Goal: Task Accomplishment & Management: Use online tool/utility

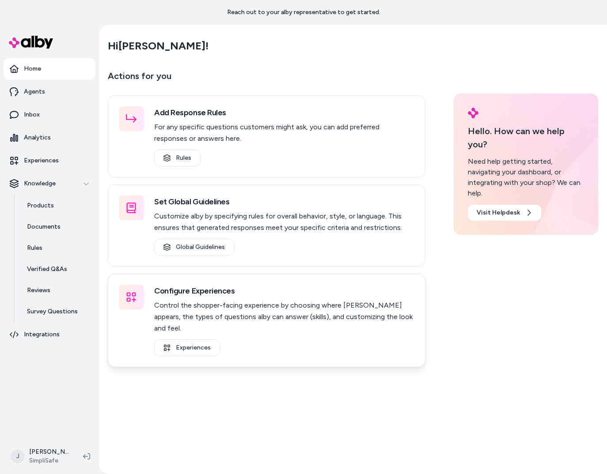
click at [242, 306] on p "Control the shopper-facing experience by choosing where [PERSON_NAME] appears, …" at bounding box center [284, 317] width 260 height 34
click at [199, 340] on link "Experiences" at bounding box center [187, 348] width 66 height 17
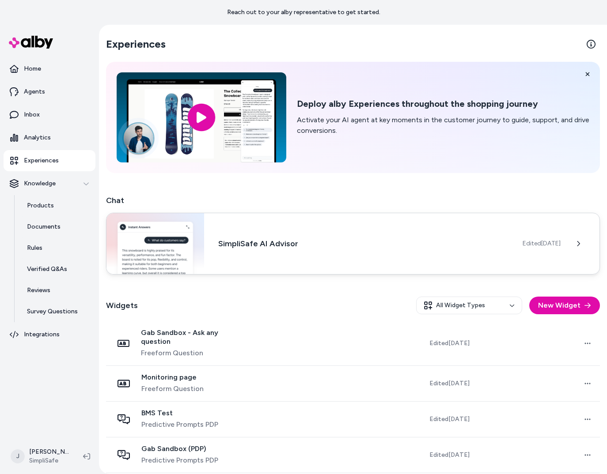
click at [494, 253] on div "SimpliSafe AI Advisor Edited [DATE]" at bounding box center [353, 244] width 494 height 62
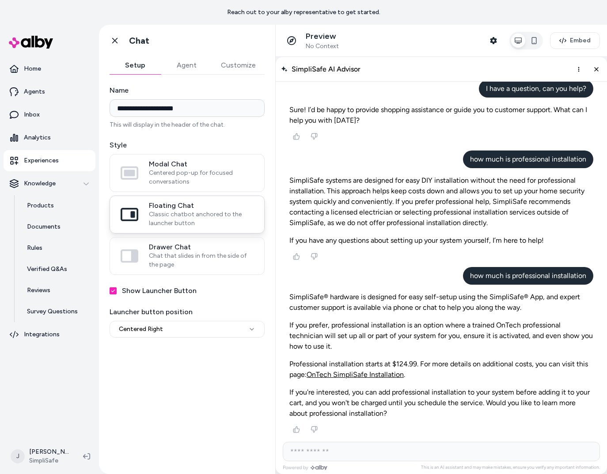
scroll to position [2108, 0]
click at [180, 65] on button "Agent" at bounding box center [186, 66] width 51 height 18
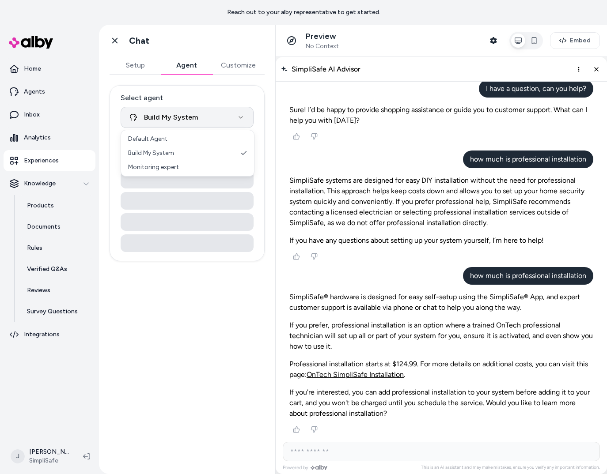
click at [173, 113] on html "**********" at bounding box center [303, 237] width 607 height 474
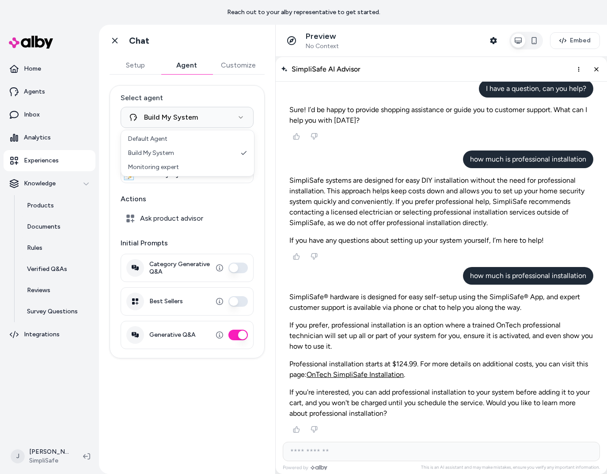
select select "**********"
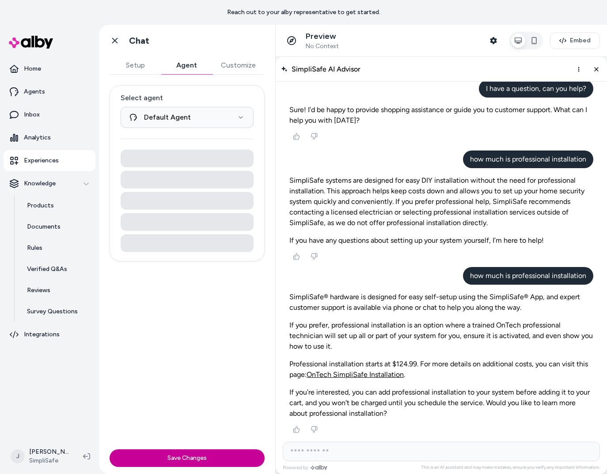
click at [196, 457] on button "Save Changes" at bounding box center [186, 458] width 155 height 18
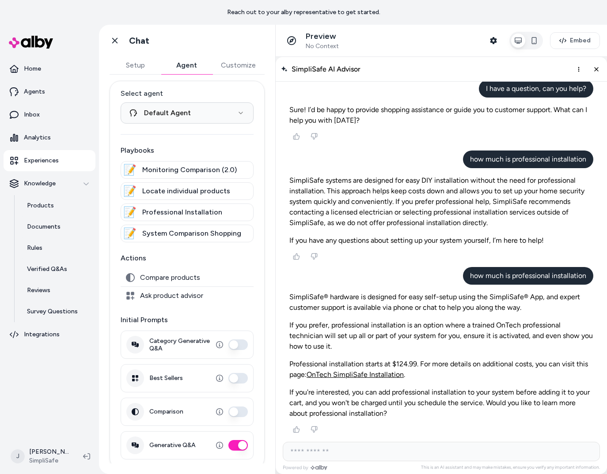
scroll to position [10, 0]
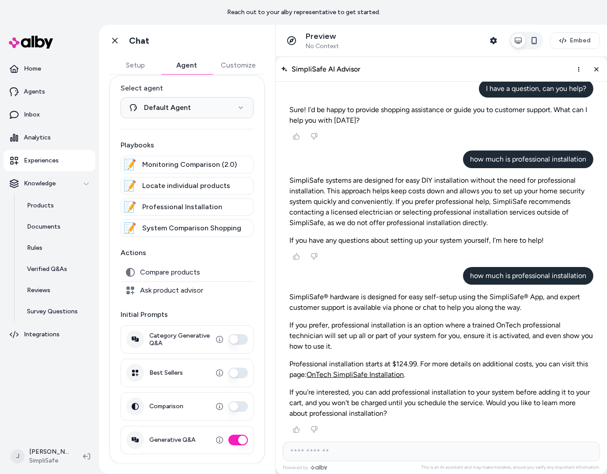
click at [536, 43] on icon "button" at bounding box center [533, 40] width 7 height 7
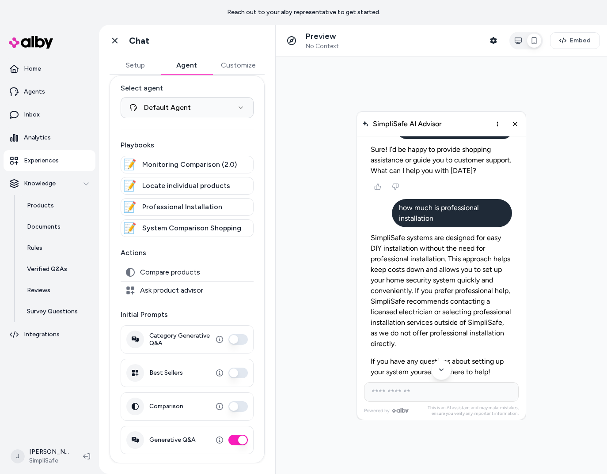
click at [40, 165] on p "Experiences" at bounding box center [41, 160] width 35 height 9
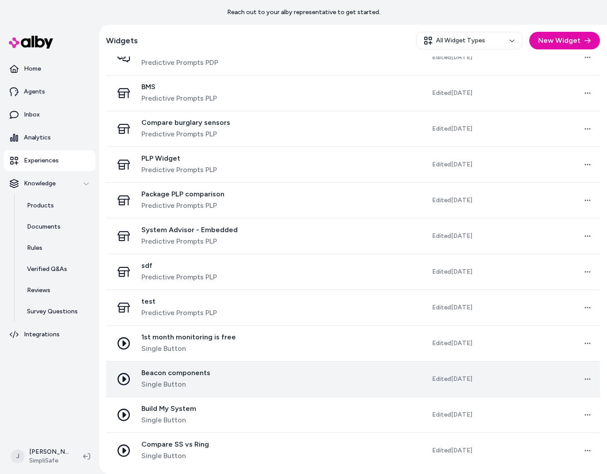
scroll to position [542, 0]
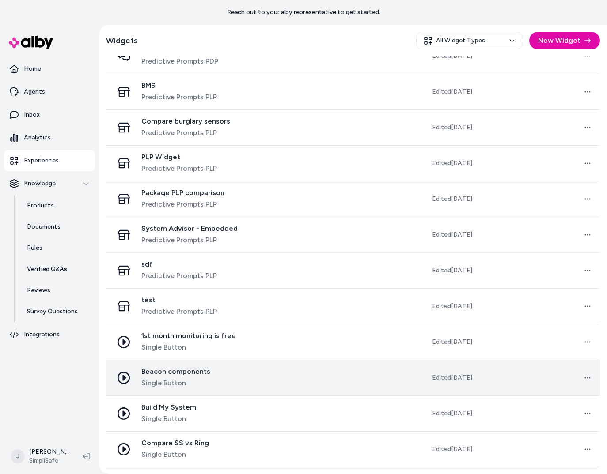
click at [202, 383] on span "Single Button" at bounding box center [175, 383] width 69 height 11
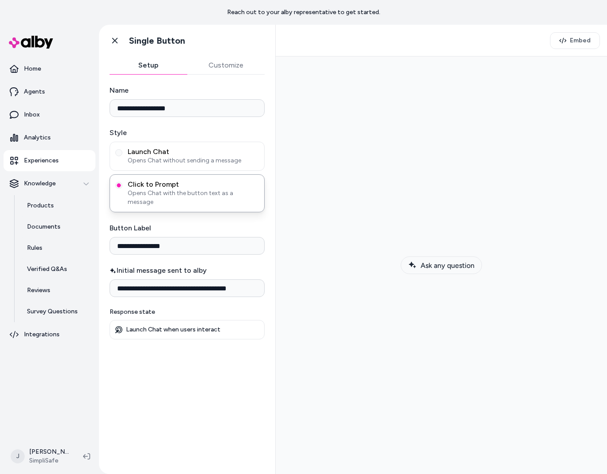
click at [461, 261] on span "Ask any question" at bounding box center [447, 265] width 54 height 8
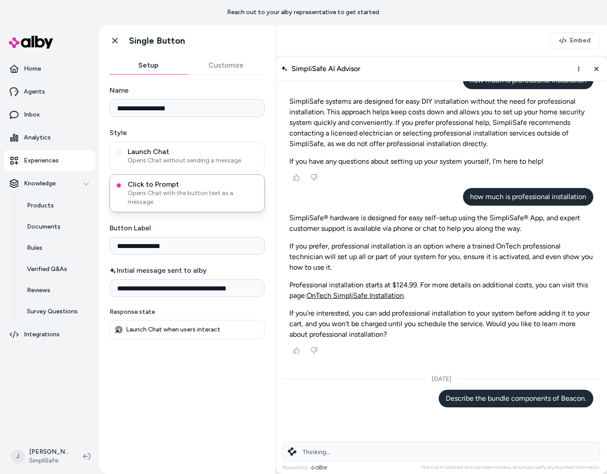
scroll to position [2187, 0]
click at [346, 447] on div "Searching for the right products..." at bounding box center [441, 451] width 317 height 19
click at [337, 457] on div "Searching for the right products..." at bounding box center [441, 451] width 317 height 19
click at [326, 457] on div "Searching for the right products..." at bounding box center [441, 451] width 317 height 19
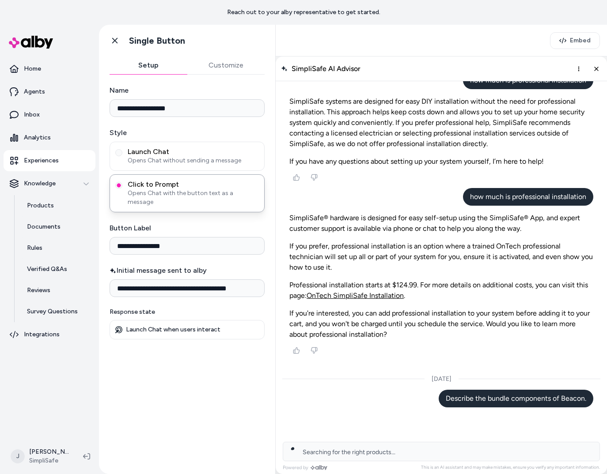
click at [403, 456] on div "Searching for the right products..." at bounding box center [441, 451] width 317 height 19
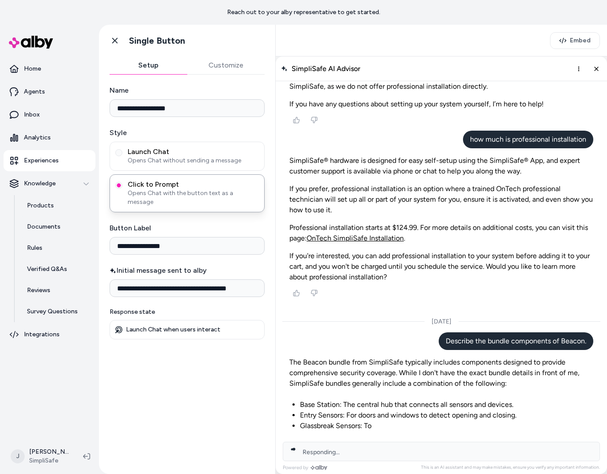
click at [374, 443] on div "Responding..." at bounding box center [441, 451] width 317 height 19
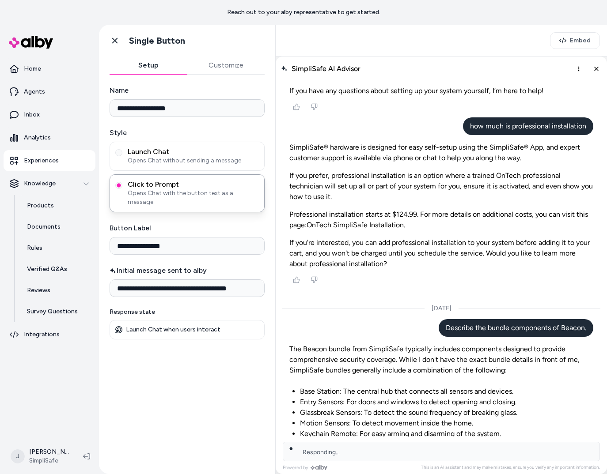
scroll to position [2304, 0]
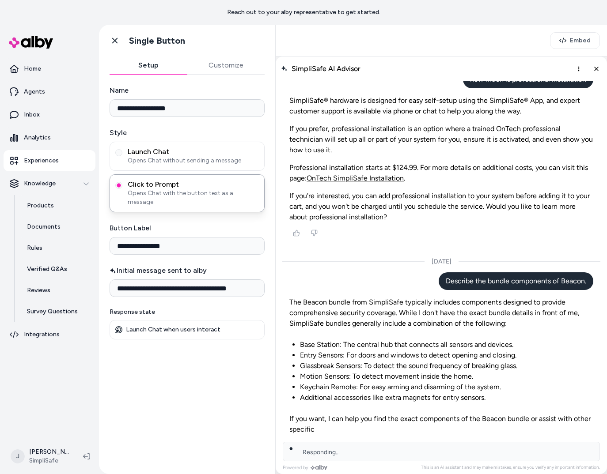
click at [368, 448] on div "Responding..." at bounding box center [441, 451] width 317 height 19
click at [361, 450] on div "Responding..." at bounding box center [441, 451] width 317 height 19
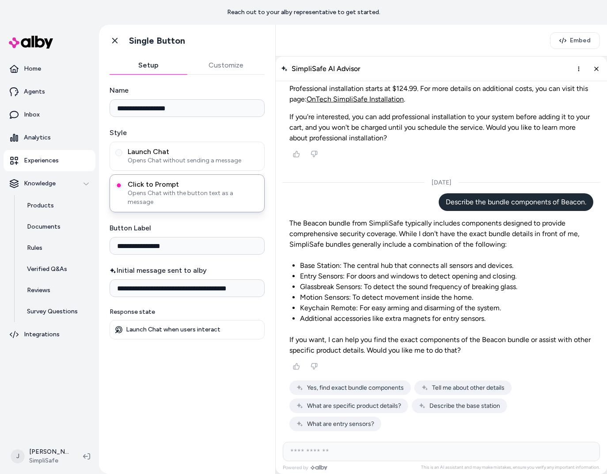
scroll to position [2383, 0]
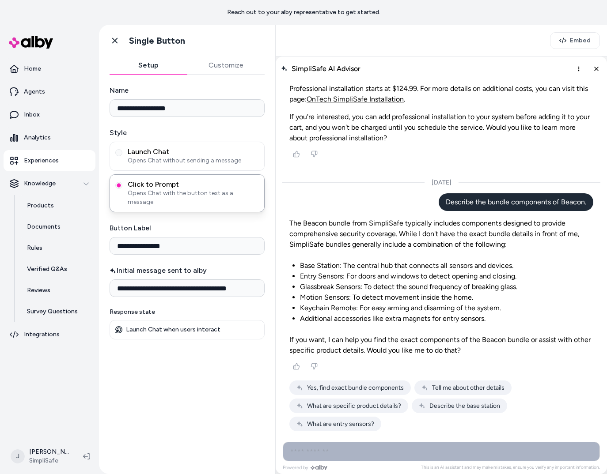
click at [361, 450] on input "AI Shopping Assistant" at bounding box center [441, 451] width 317 height 19
click at [577, 70] on icon "More options" at bounding box center [578, 68] width 7 height 7
click at [566, 87] on span "Clear conversation" at bounding box center [547, 87] width 52 height 8
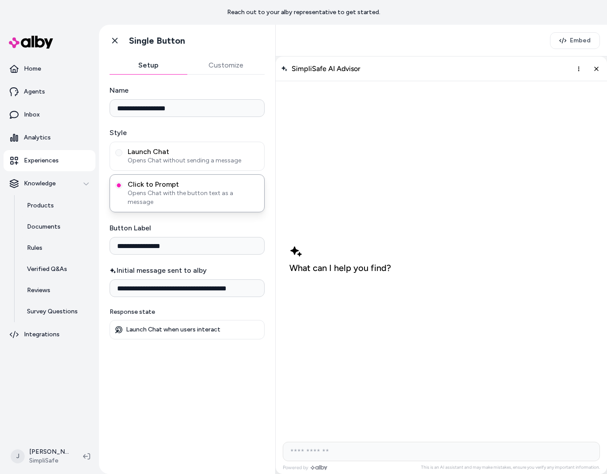
scroll to position [4, 0]
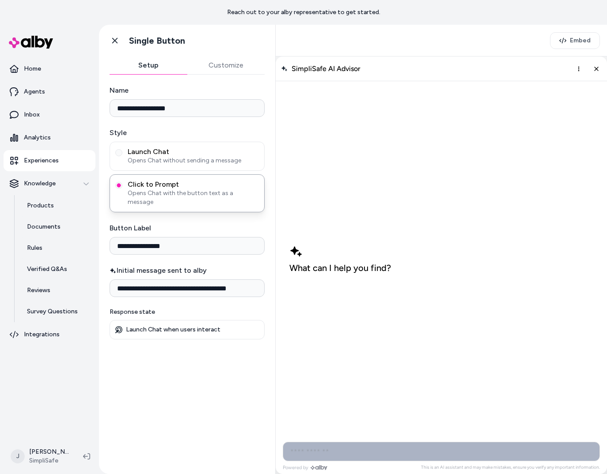
click at [321, 454] on input "AI Shopping Assistant" at bounding box center [441, 451] width 317 height 19
type input "**********"
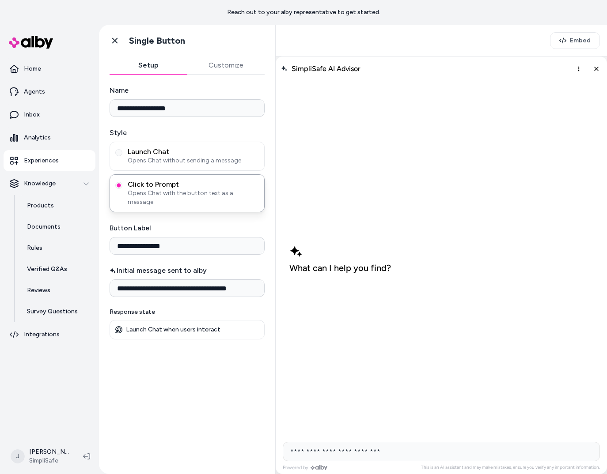
scroll to position [0, 0]
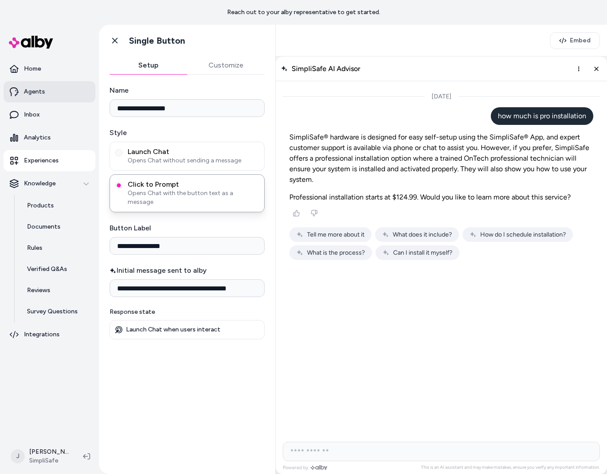
click at [48, 95] on link "Agents" at bounding box center [50, 91] width 92 height 21
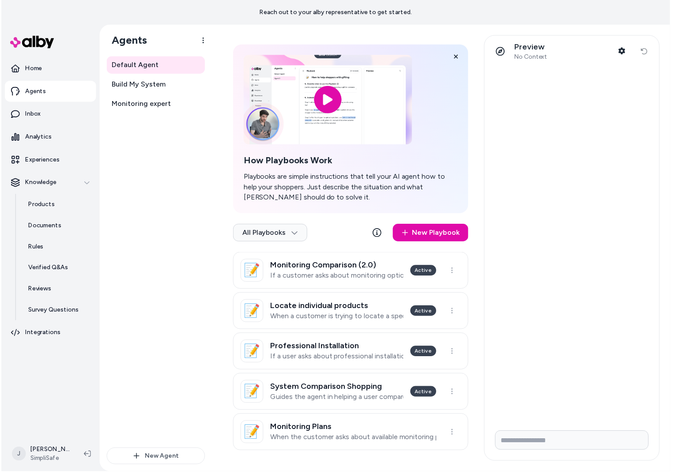
scroll to position [23, 0]
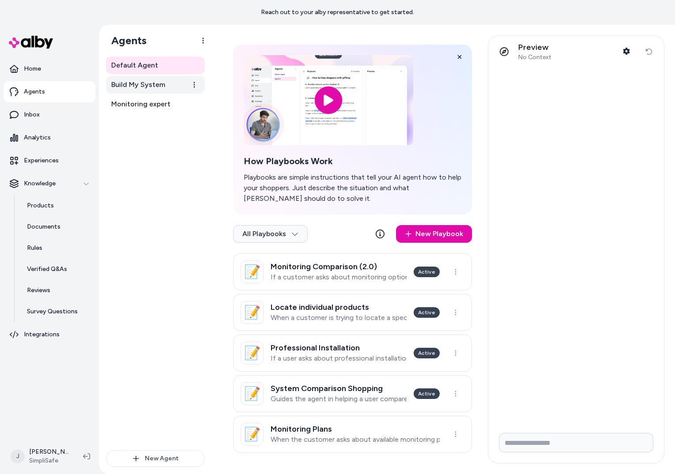
click at [137, 82] on span "Build My System" at bounding box center [138, 84] width 54 height 11
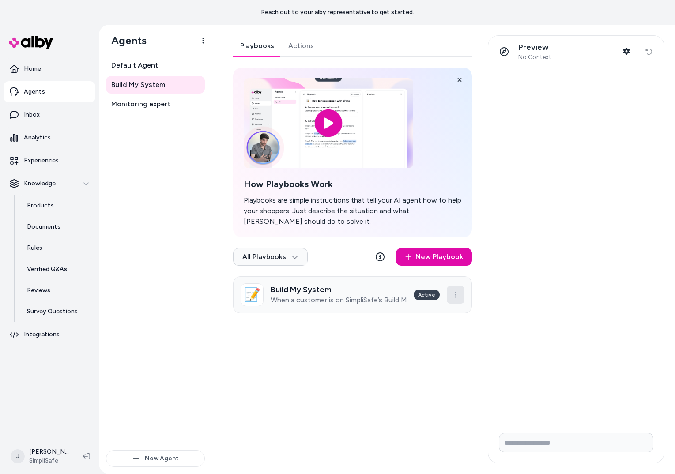
click at [459, 297] on html "Reach out to your alby representative to get started. Home Agents Inbox Analyti…" at bounding box center [337, 237] width 675 height 474
drag, startPoint x: 277, startPoint y: 343, endPoint x: 291, endPoint y: 330, distance: 19.7
click at [277, 343] on html "Reach out to your alby representative to get started. Home Agents Inbox Analyti…" at bounding box center [337, 237] width 675 height 474
click at [170, 103] on link "Monitoring expert" at bounding box center [155, 104] width 99 height 18
click at [196, 104] on html "Reach out to your alby representative to get started. Home Agents Inbox Analyti…" at bounding box center [337, 237] width 675 height 474
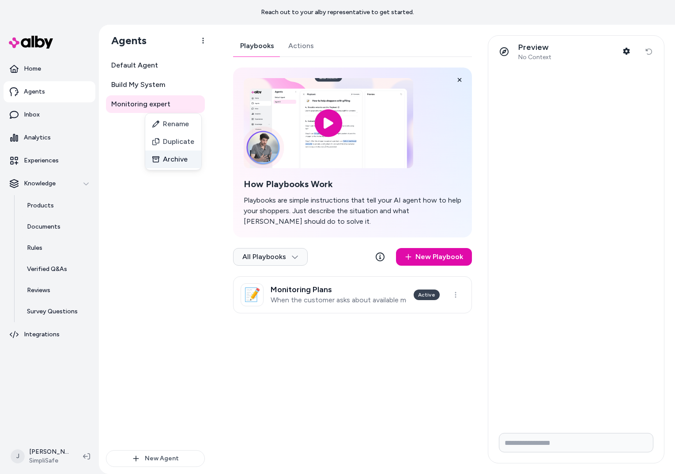
click at [178, 161] on div "Archive" at bounding box center [173, 160] width 56 height 18
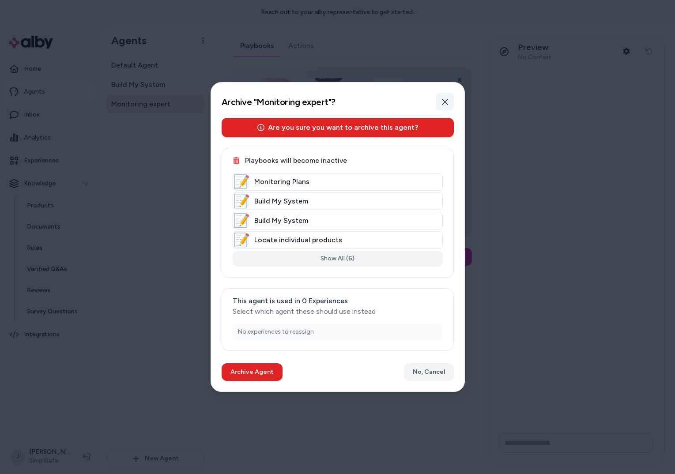
click at [442, 102] on icon "button" at bounding box center [445, 101] width 7 height 7
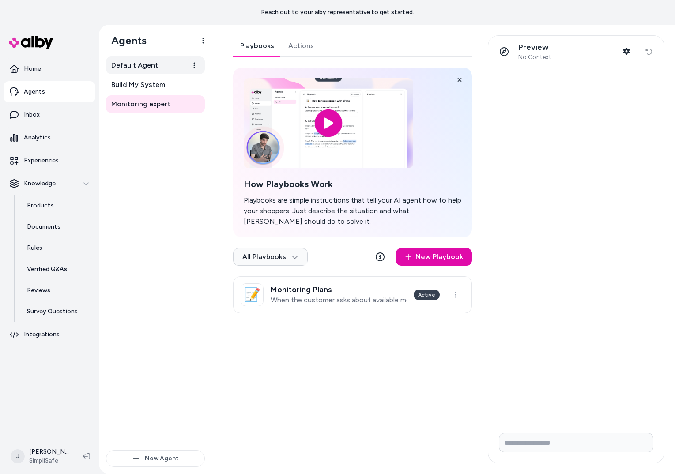
click at [153, 65] on span "Default Agent" at bounding box center [134, 65] width 47 height 11
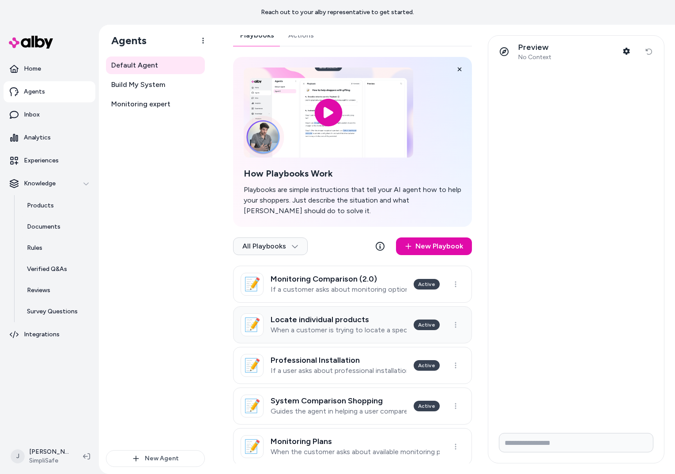
scroll to position [23, 0]
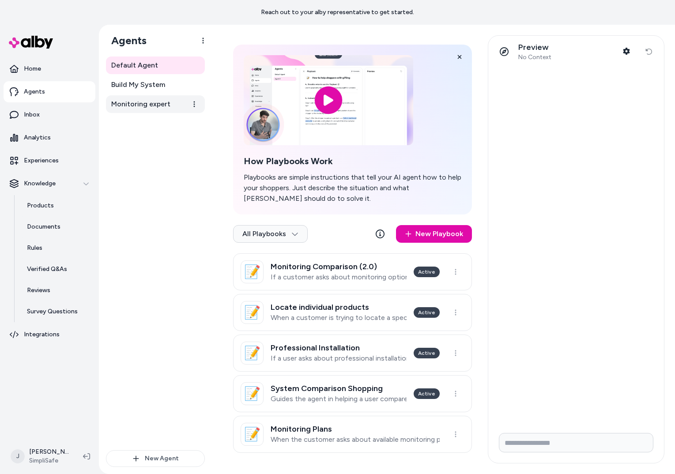
click at [156, 107] on span "Monitoring expert" at bounding box center [140, 104] width 59 height 11
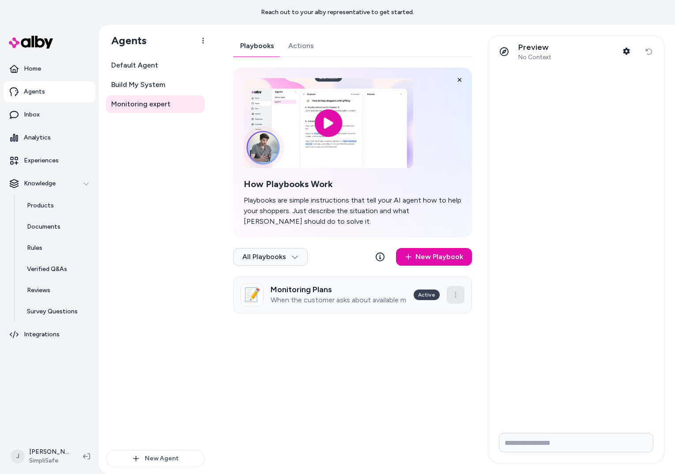
click at [460, 294] on html "Reach out to your alby representative to get started. Home Agents Inbox Analyti…" at bounding box center [337, 237] width 675 height 474
click at [459, 299] on html "Reach out to your alby representative to get started. Home Agents Inbox Analyti…" at bounding box center [337, 237] width 675 height 474
click at [193, 98] on html "Reach out to your alby representative to get started. Home Agents Inbox Analyti…" at bounding box center [337, 237] width 675 height 474
click at [174, 160] on div "Archive" at bounding box center [173, 160] width 56 height 18
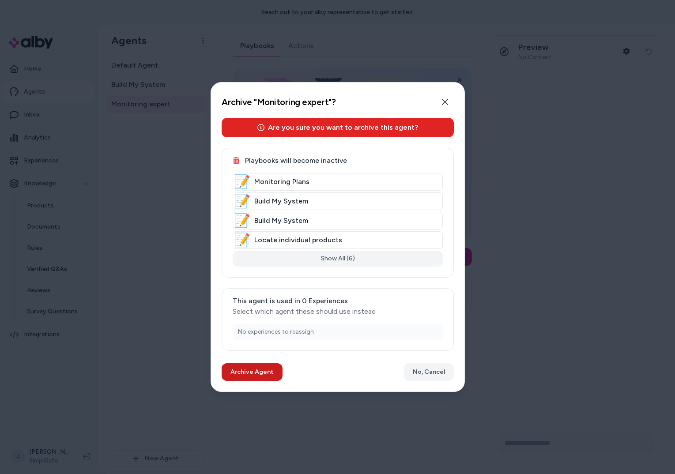
click at [260, 370] on button "Archive Agent" at bounding box center [252, 372] width 61 height 18
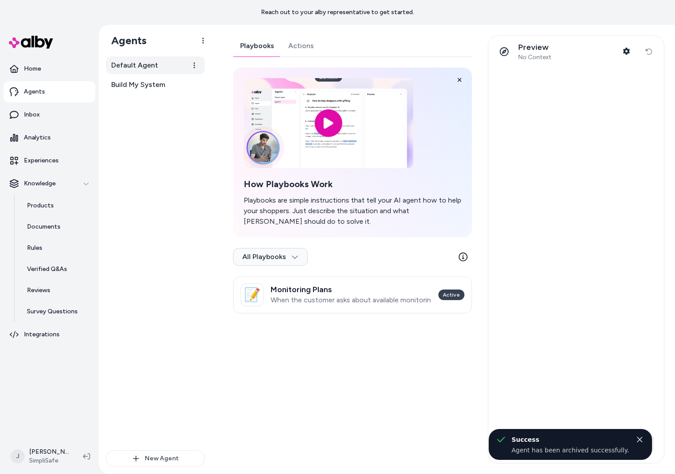
click at [174, 66] on link "Default Agent" at bounding box center [155, 66] width 99 height 18
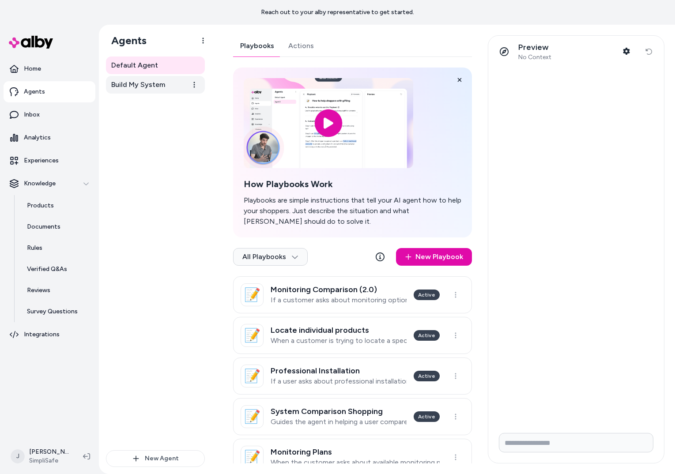
click at [176, 83] on link "Build My System" at bounding box center [155, 85] width 99 height 18
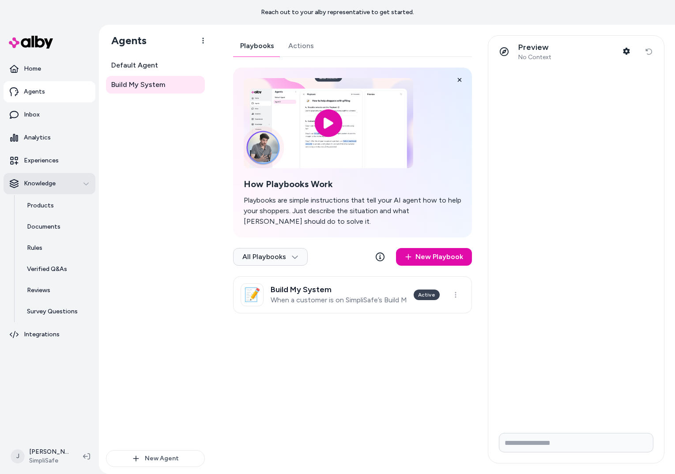
click at [44, 189] on button "Knowledge" at bounding box center [50, 183] width 92 height 21
click at [44, 190] on button "Knowledge" at bounding box center [50, 183] width 92 height 21
click at [47, 160] on p "Experiences" at bounding box center [41, 160] width 35 height 9
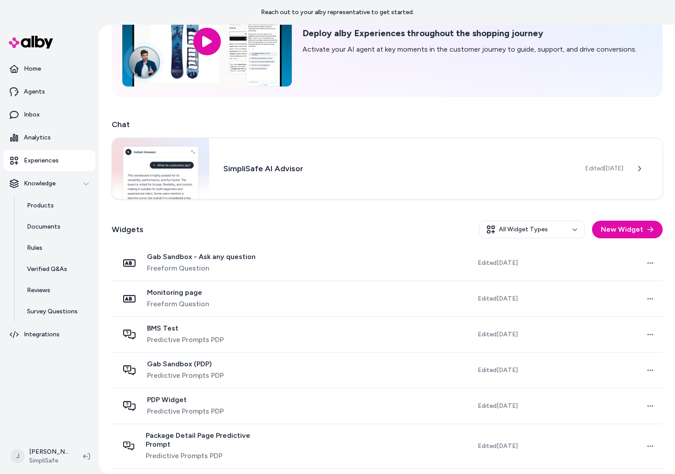
scroll to position [176, 0]
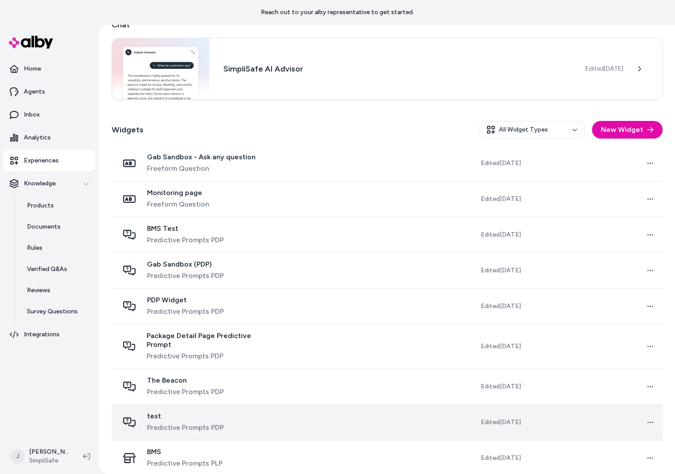
click at [203, 423] on span "Predictive Prompts PDP" at bounding box center [185, 428] width 77 height 11
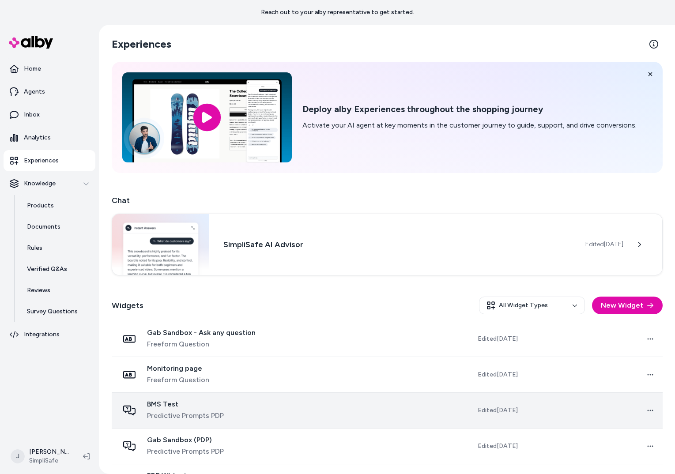
scroll to position [176, 0]
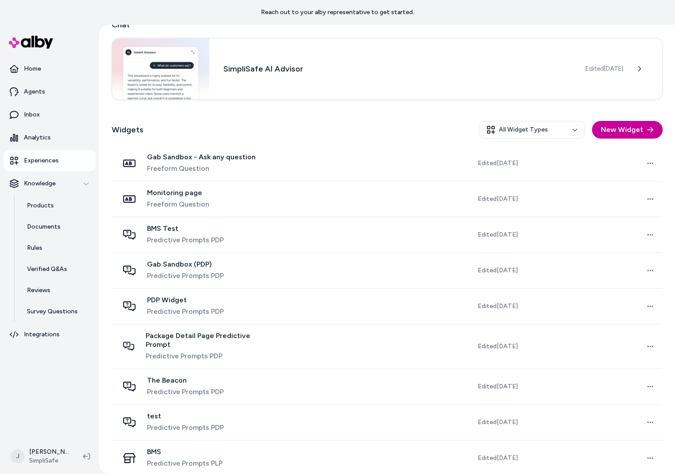
click at [606, 127] on button "New Widget" at bounding box center [627, 130] width 71 height 18
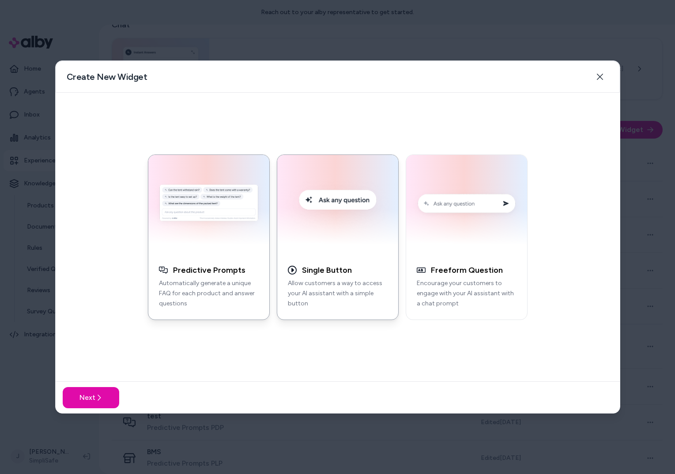
click at [351, 268] on div "Single Button" at bounding box center [338, 270] width 100 height 10
click at [98, 397] on icon at bounding box center [98, 397] width 7 height 7
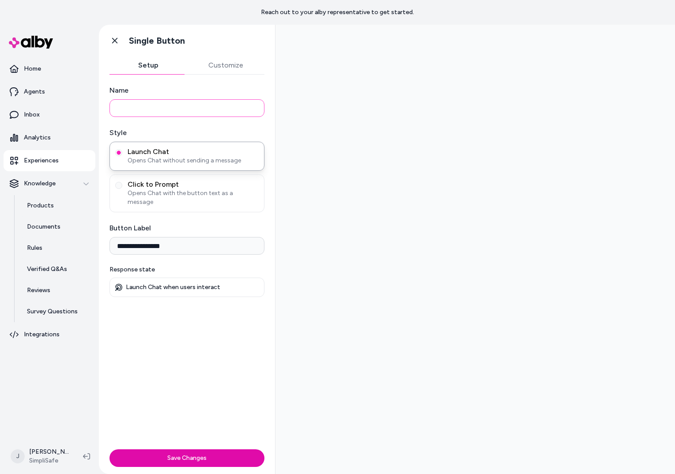
click at [155, 101] on input "Name" at bounding box center [186, 108] width 155 height 18
type input "**********"
click at [158, 185] on span "Click to Prompt" at bounding box center [193, 184] width 131 height 9
click at [122, 185] on button "Click to Prompt Opens Chat with the button text as a message" at bounding box center [118, 185] width 7 height 7
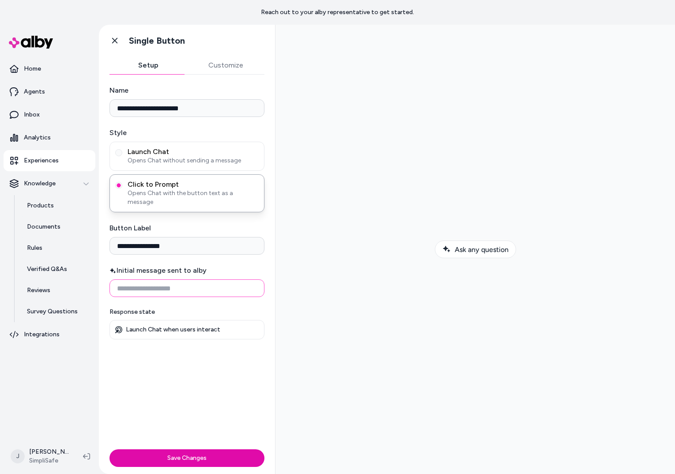
click at [162, 279] on input "Initial message sent to alby" at bounding box center [186, 288] width 155 height 18
drag, startPoint x: 173, startPoint y: 281, endPoint x: 231, endPoint y: 281, distance: 58.7
click at [231, 281] on input "**********" at bounding box center [186, 288] width 155 height 18
type input "**********"
click at [163, 241] on input "**********" at bounding box center [186, 246] width 155 height 18
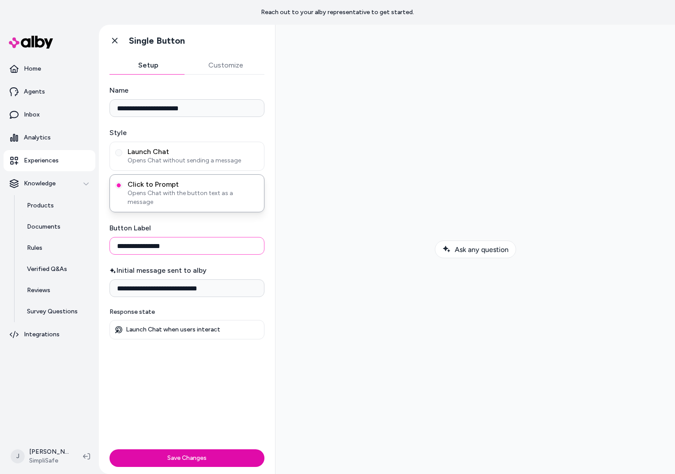
click at [163, 241] on input "**********" at bounding box center [186, 246] width 155 height 18
type input "**********"
click at [224, 279] on input "**********" at bounding box center [186, 288] width 155 height 18
click at [201, 279] on input "**********" at bounding box center [186, 288] width 155 height 18
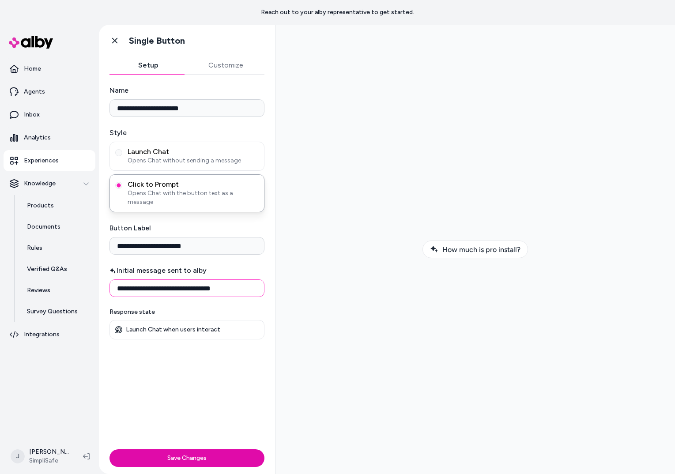
click at [231, 283] on input "**********" at bounding box center [186, 288] width 155 height 18
type input "**********"
click at [188, 458] on button "Save Changes" at bounding box center [186, 458] width 155 height 18
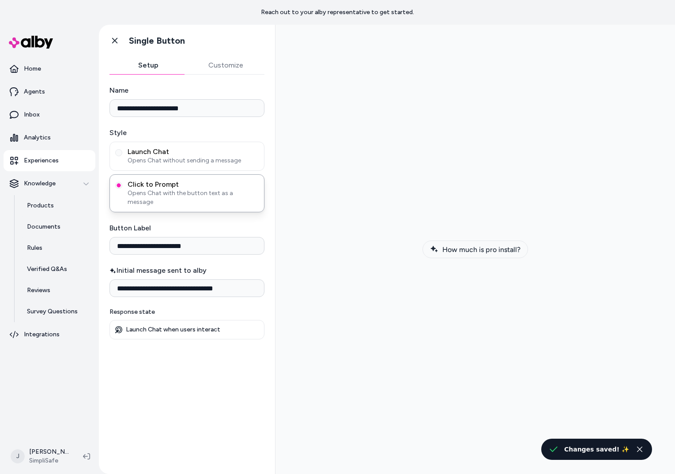
click at [476, 251] on span "How much is pro install?" at bounding box center [481, 249] width 78 height 8
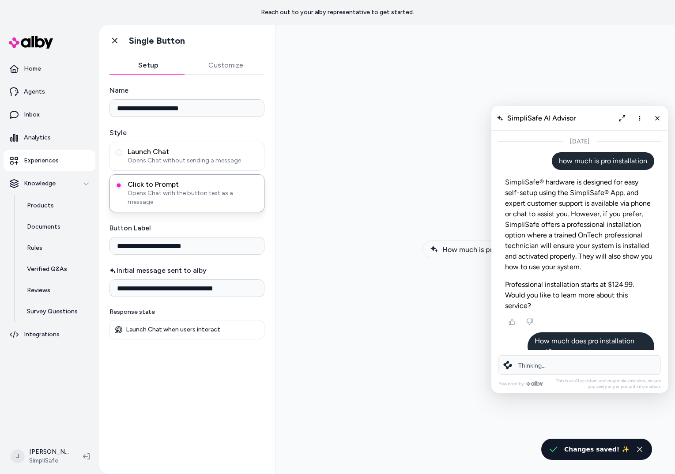
scroll to position [40, 0]
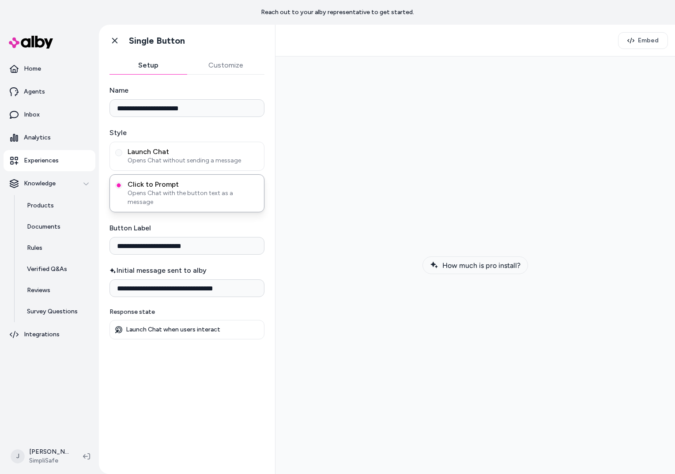
click at [468, 266] on span "How much is pro install?" at bounding box center [481, 265] width 78 height 8
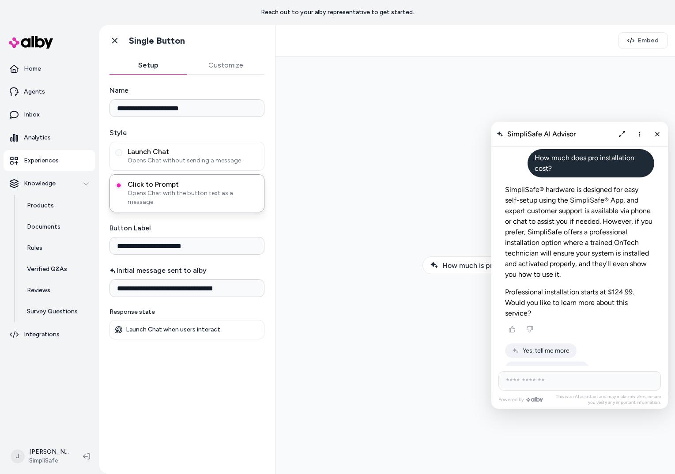
scroll to position [193, 0]
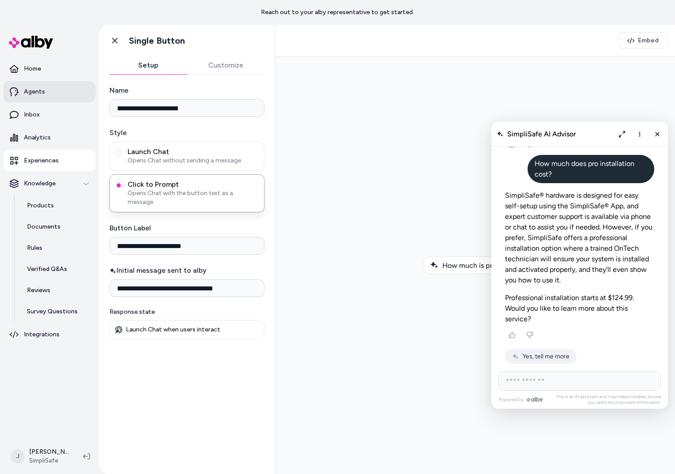
click at [49, 94] on link "Agents" at bounding box center [50, 91] width 92 height 21
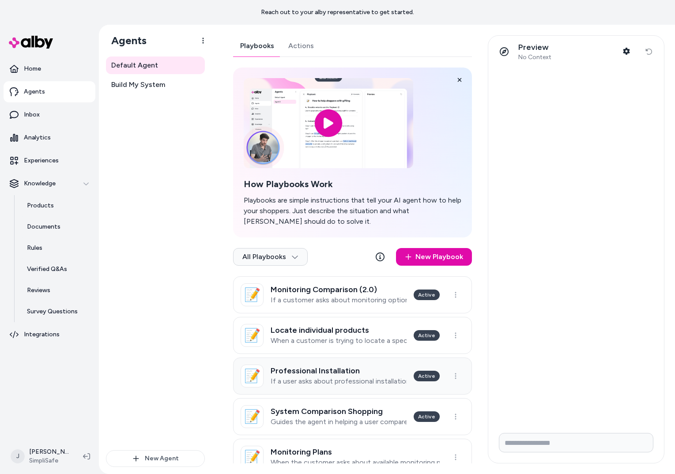
click at [341, 382] on p "If a user asks about professional installation, how to add it, or whether it's …" at bounding box center [339, 381] width 136 height 9
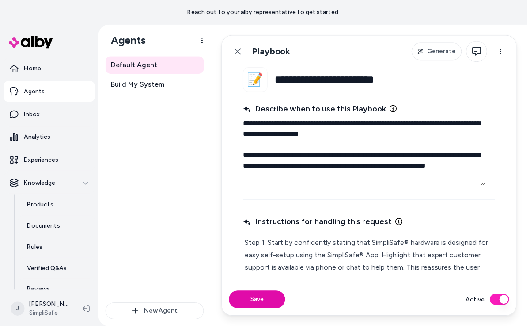
type textarea "*"
